Goal: Information Seeking & Learning: Learn about a topic

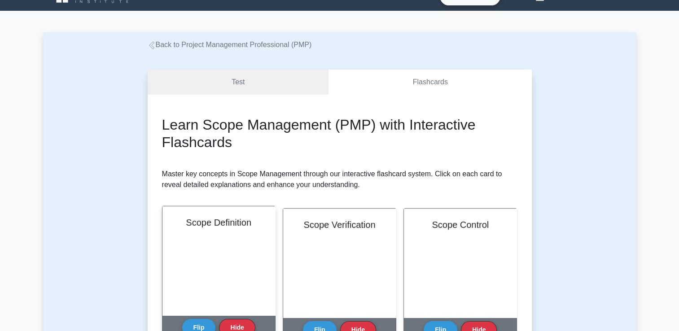
scroll to position [17, 0]
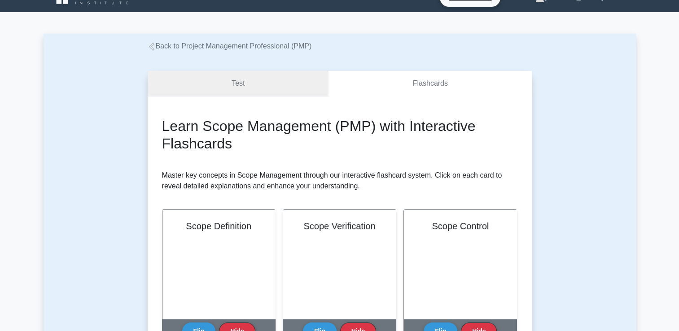
click at [230, 93] on link "Test" at bounding box center [238, 84] width 181 height 26
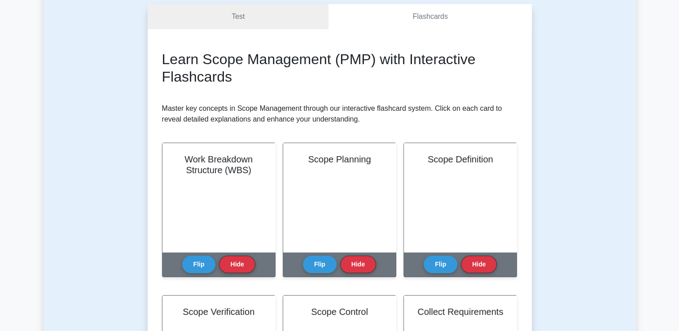
scroll to position [86, 0]
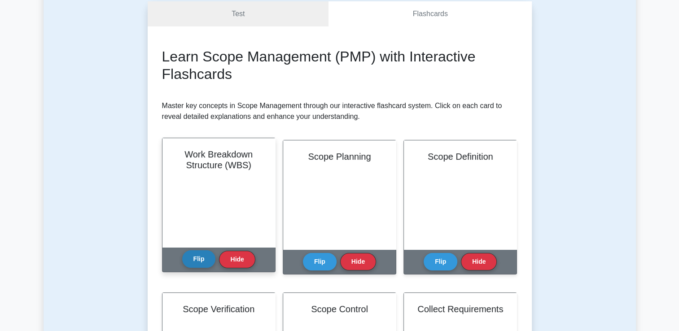
click at [190, 263] on button "Flip" at bounding box center [199, 260] width 34 height 18
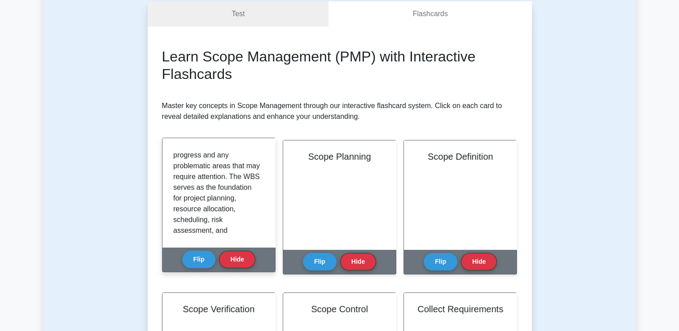
scroll to position [264, 0]
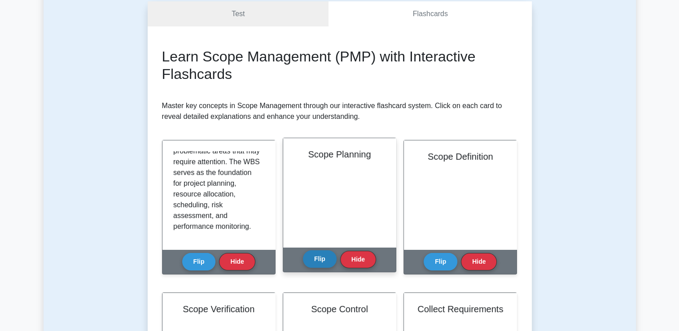
click at [328, 260] on button "Flip" at bounding box center [320, 260] width 34 height 18
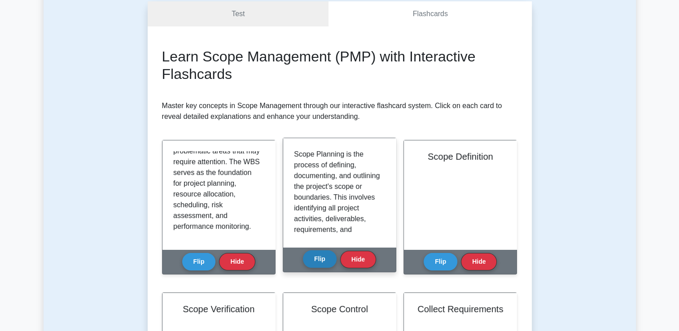
click at [328, 260] on button "Flip" at bounding box center [320, 260] width 34 height 18
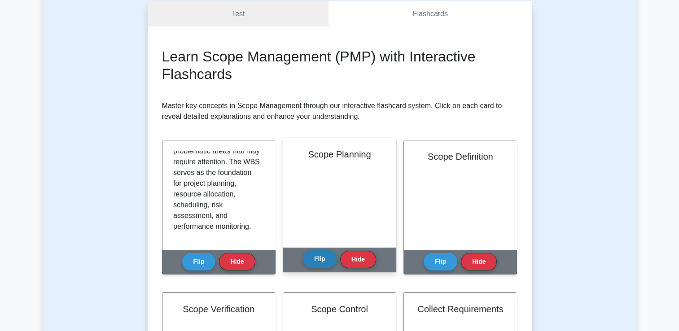
click at [328, 260] on button "Flip" at bounding box center [320, 260] width 34 height 18
